Goal: Transaction & Acquisition: Register for event/course

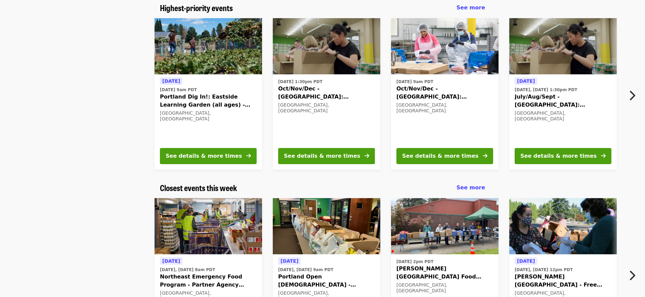
scroll to position [59, 0]
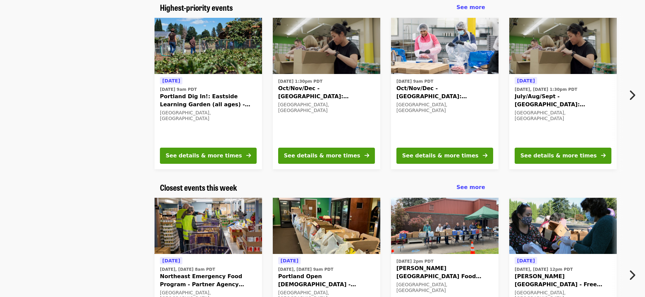
click at [634, 97] on icon "chevron-right icon" at bounding box center [631, 95] width 7 height 13
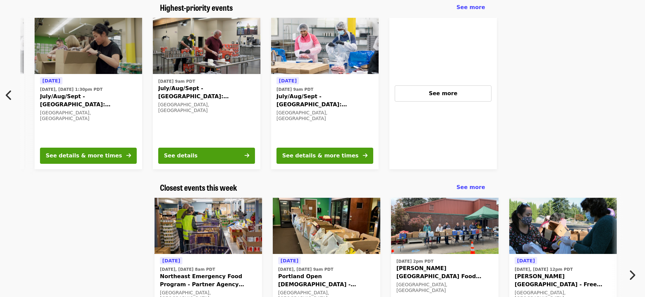
scroll to position [0, 480]
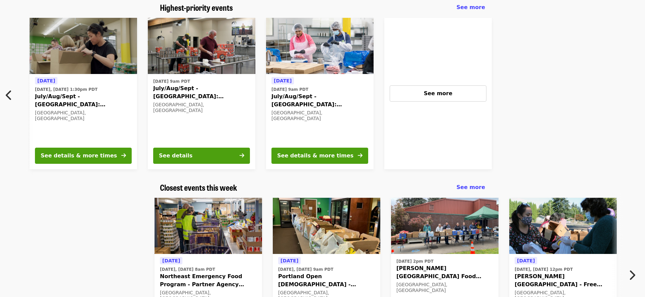
click at [339, 98] on span "July/Aug/Sept - [GEOGRAPHIC_DATA]: Repack/Sort (age [DEMOGRAPHIC_DATA]+)" at bounding box center [319, 100] width 97 height 16
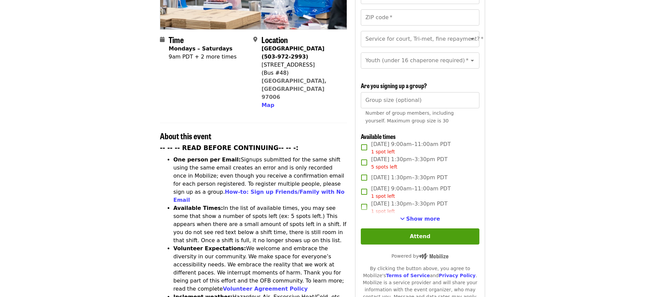
scroll to position [148, 0]
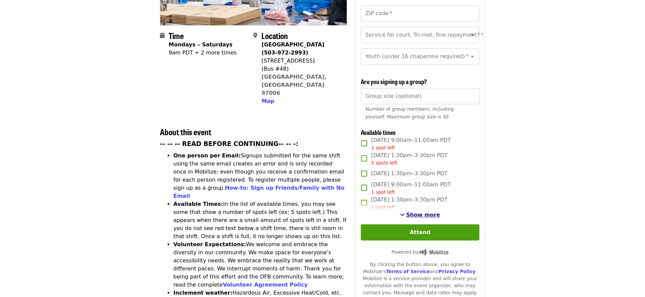
click at [416, 211] on span "Show more" at bounding box center [423, 214] width 34 height 6
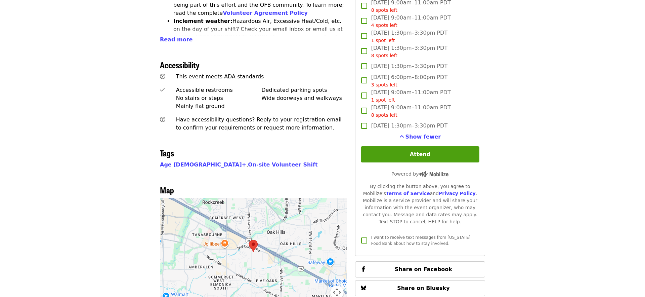
scroll to position [0, 0]
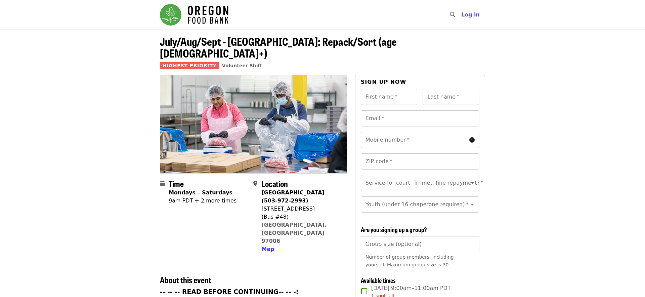
scroll to position [59, 0]
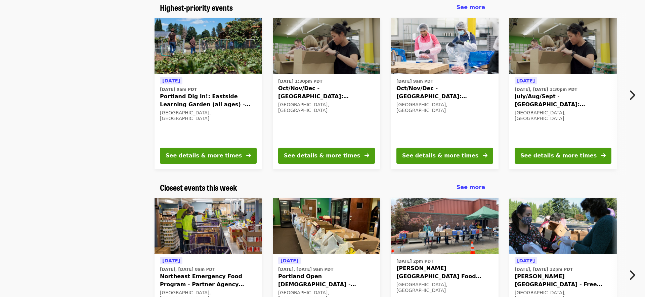
click at [431, 66] on img at bounding box center [444, 46] width 107 height 56
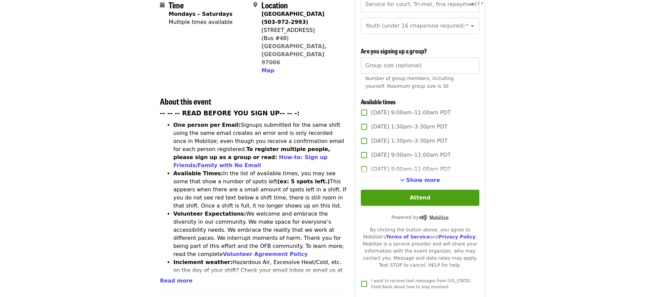
scroll to position [180, 0]
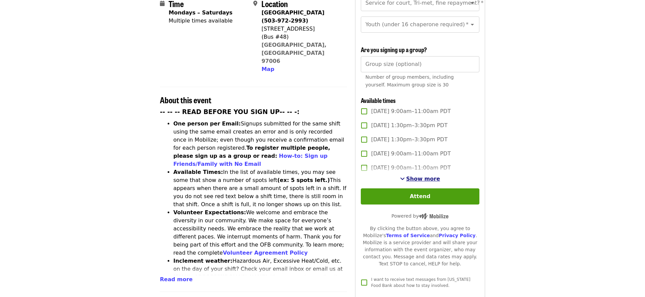
click at [417, 175] on span "Show more" at bounding box center [423, 178] width 34 height 6
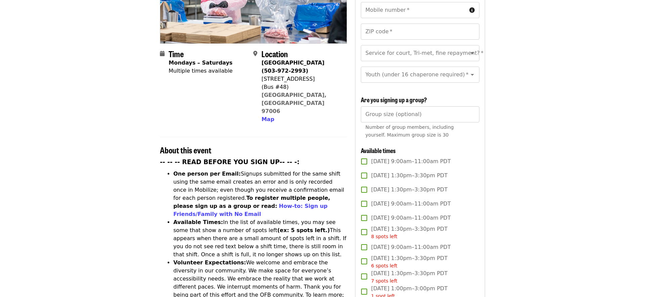
scroll to position [0, 0]
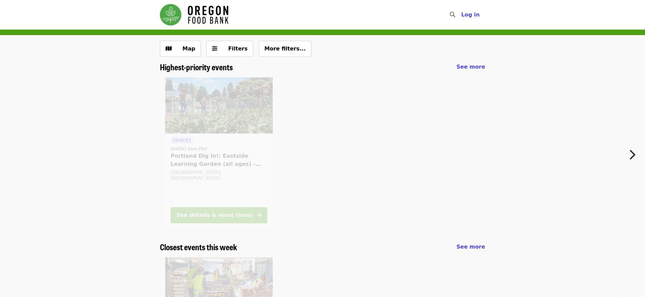
scroll to position [59, 0]
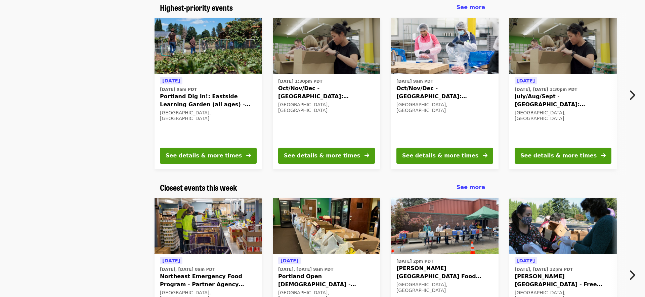
click at [575, 60] on img at bounding box center [562, 46] width 107 height 56
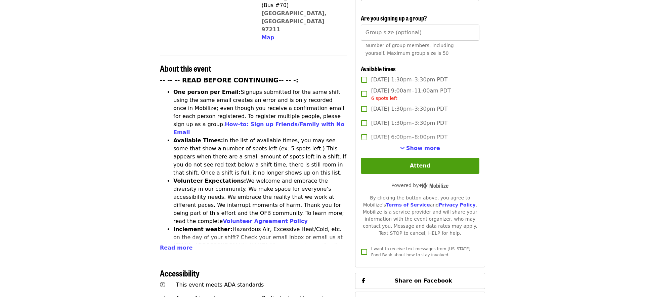
scroll to position [229, 0]
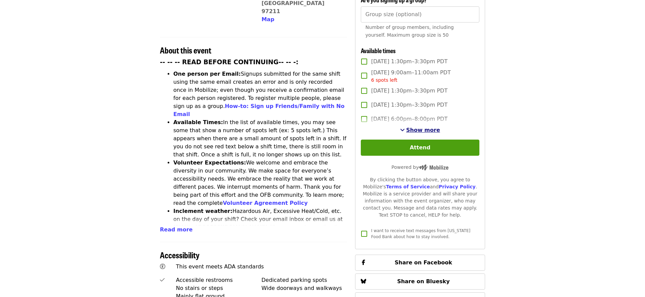
click at [425, 127] on span "Show more" at bounding box center [423, 130] width 34 height 6
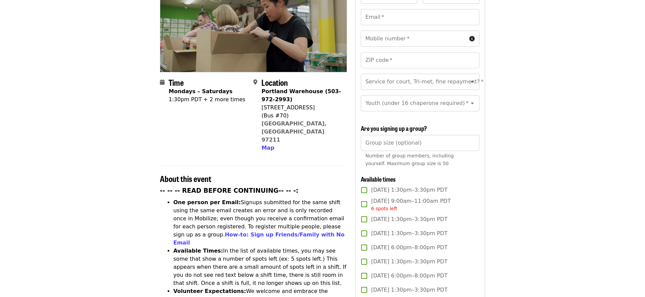
scroll to position [0, 0]
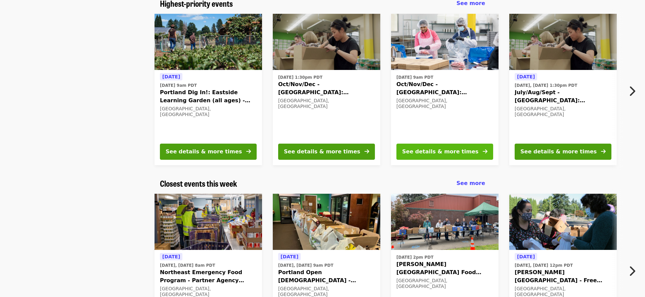
scroll to position [73, 0]
